Goal: Find specific page/section: Find specific page/section

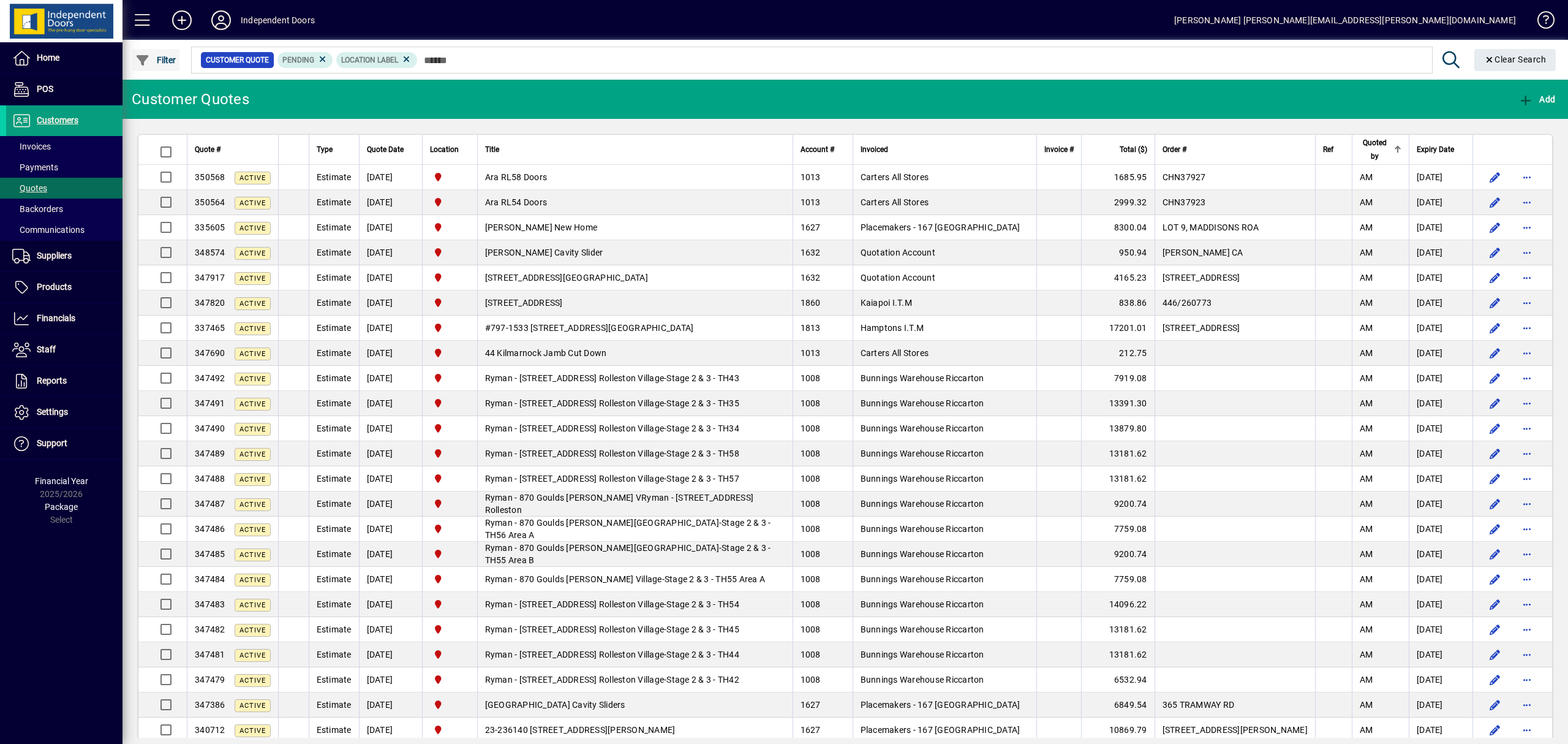
click at [166, 62] on span "Filter" at bounding box center [156, 60] width 41 height 10
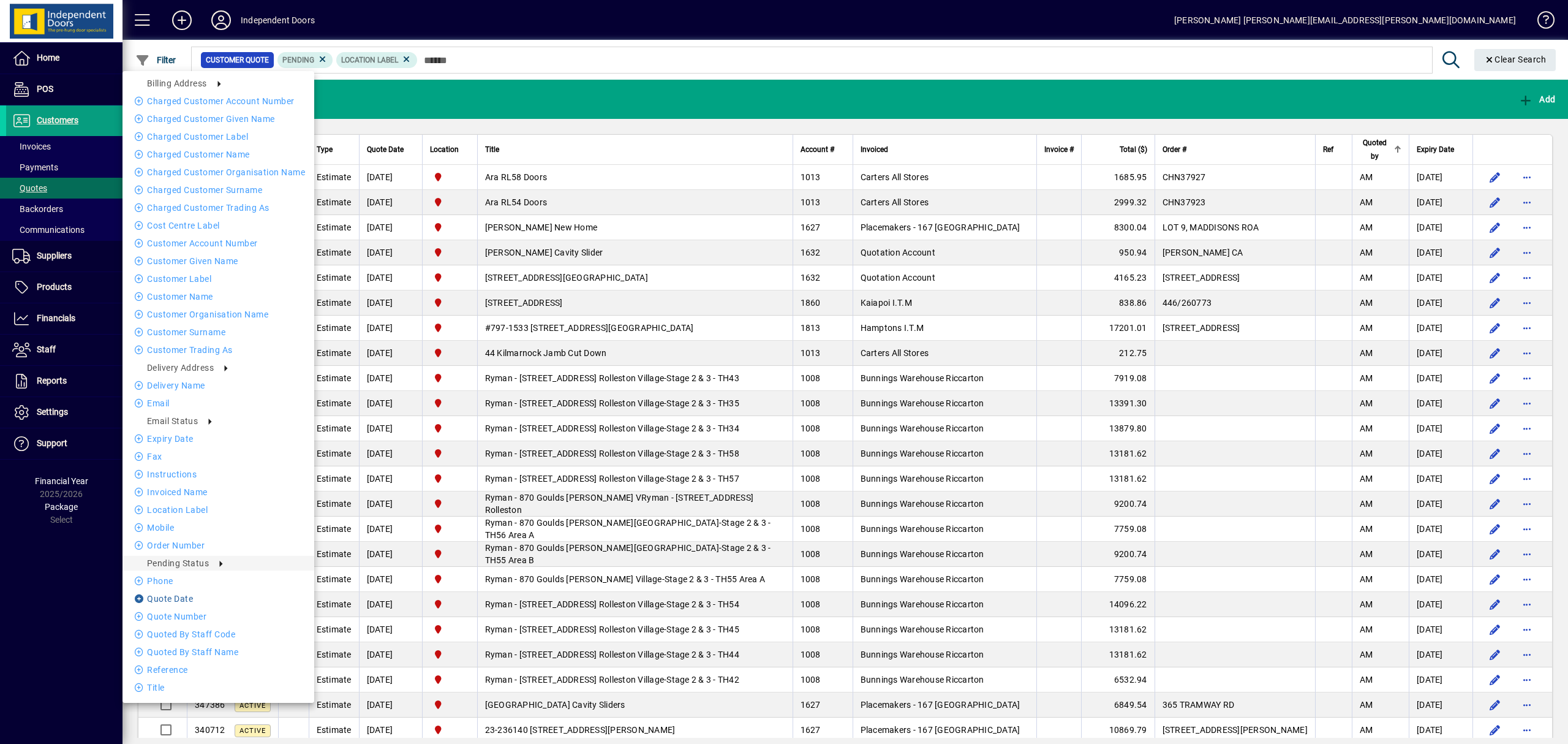
click at [172, 597] on li "Quote date" at bounding box center [218, 599] width 192 height 15
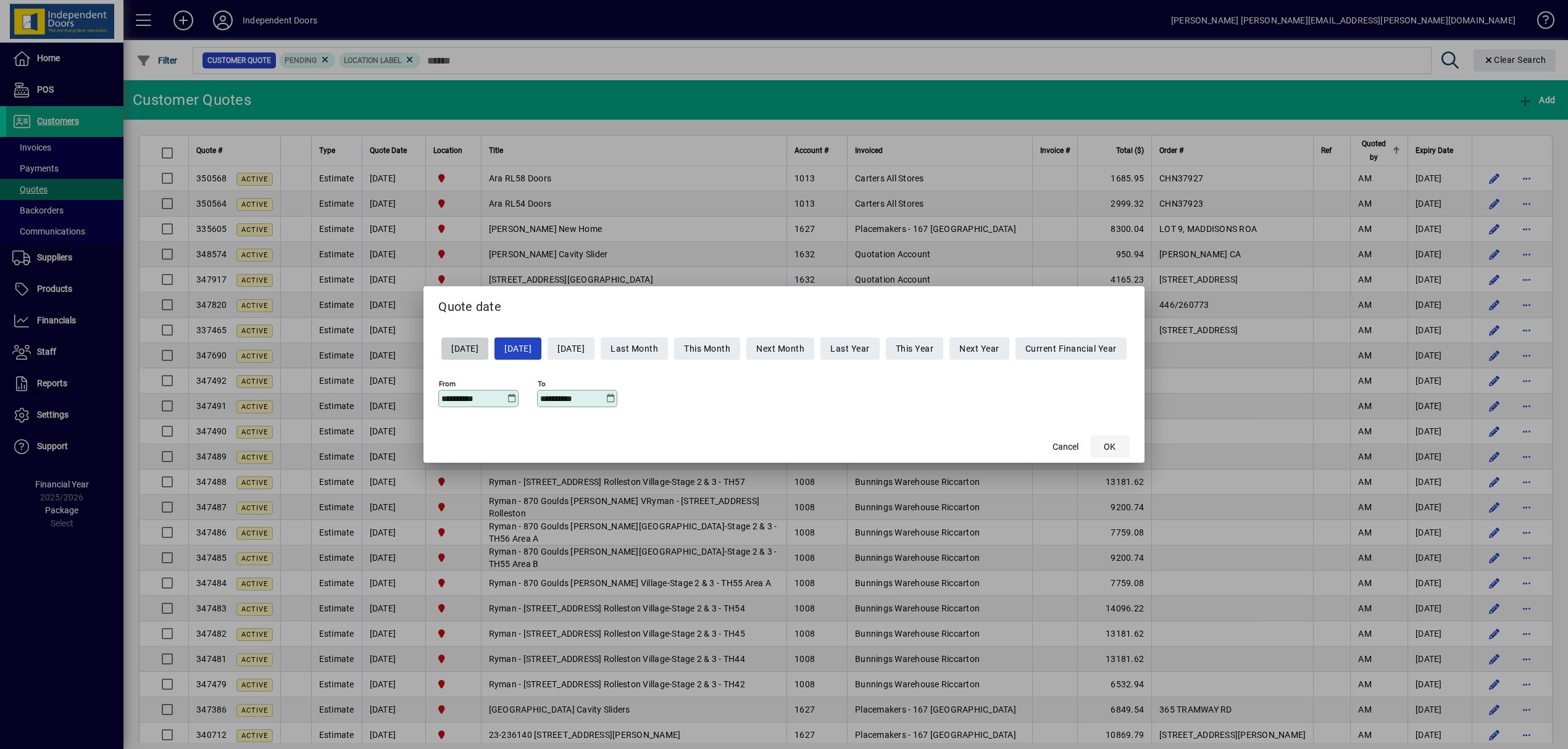
click at [1129, 452] on span "button" at bounding box center [1109, 447] width 40 height 29
